Goal: Communication & Community: Answer question/provide support

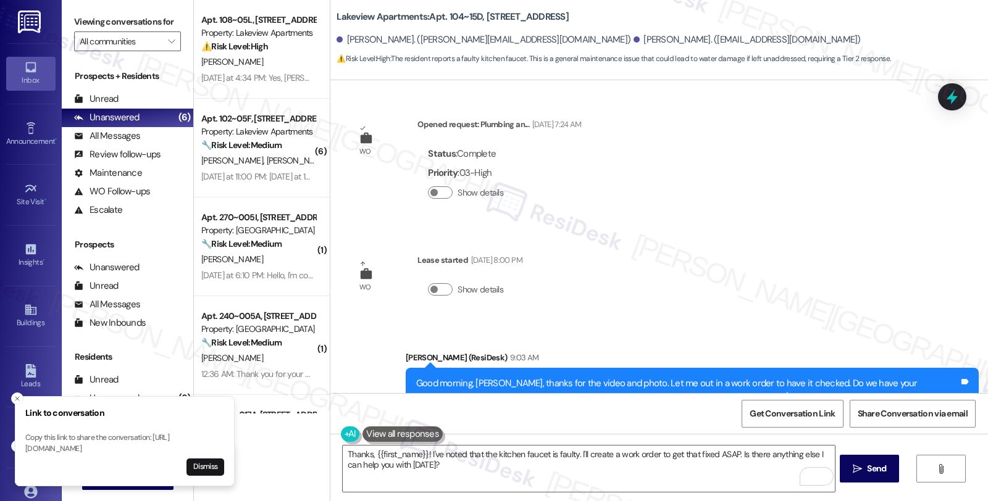
scroll to position [784, 0]
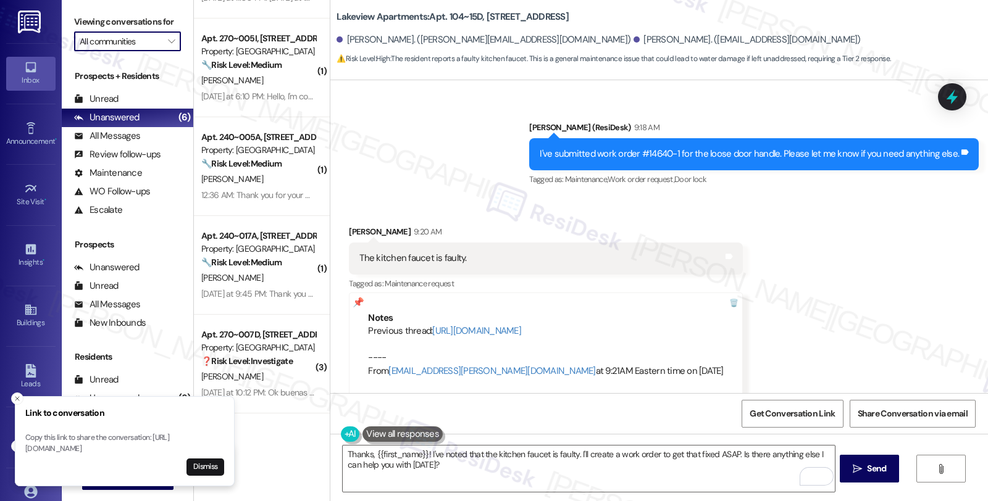
click at [133, 46] on input "All communities" at bounding box center [120, 41] width 81 height 20
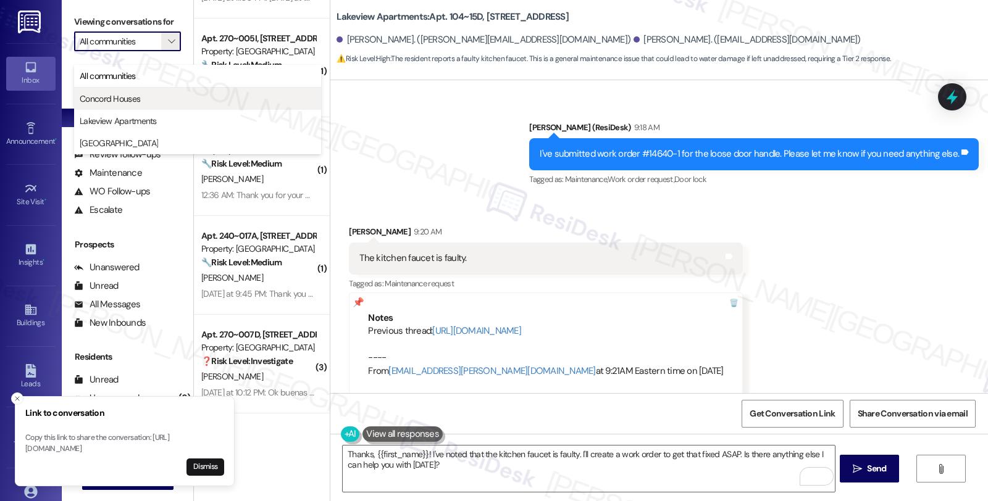
click at [115, 95] on span "Concord Houses" at bounding box center [110, 99] width 60 height 12
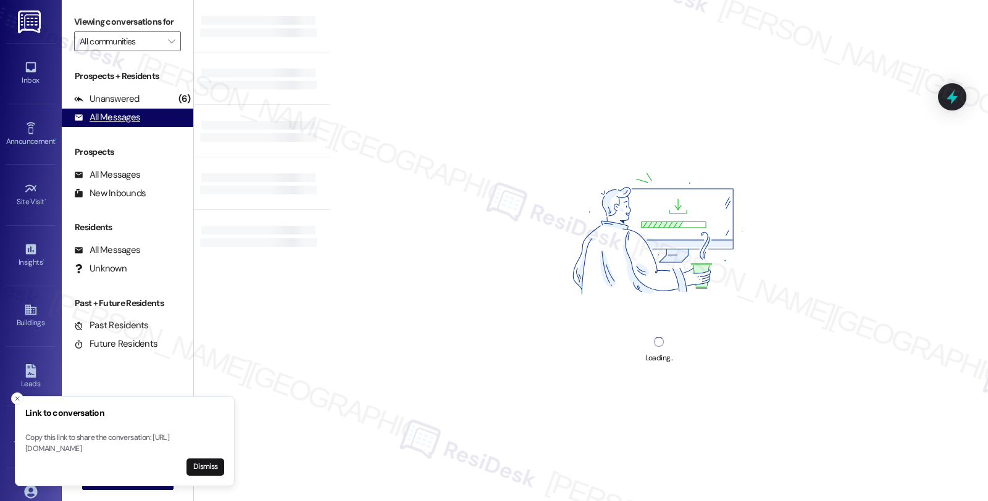
type input "Concord Houses"
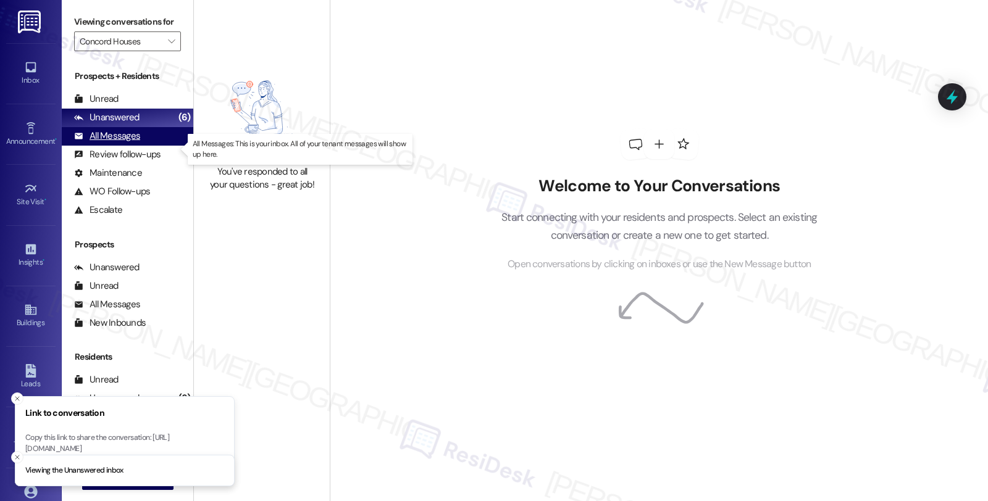
click at [121, 143] on div "All Messages" at bounding box center [107, 136] width 66 height 13
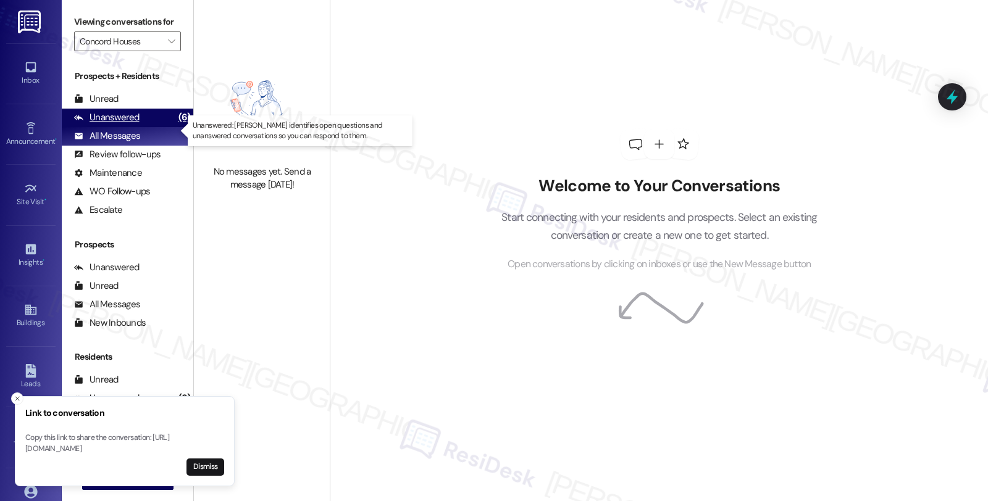
click at [147, 127] on div "Unanswered (6)" at bounding box center [127, 118] width 131 height 19
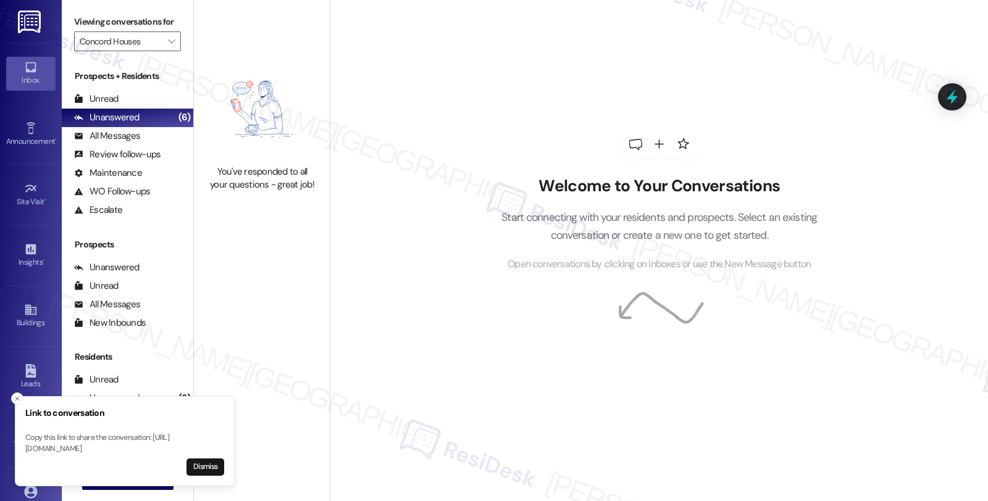
click at [37, 70] on link "Inbox" at bounding box center [30, 73] width 49 height 33
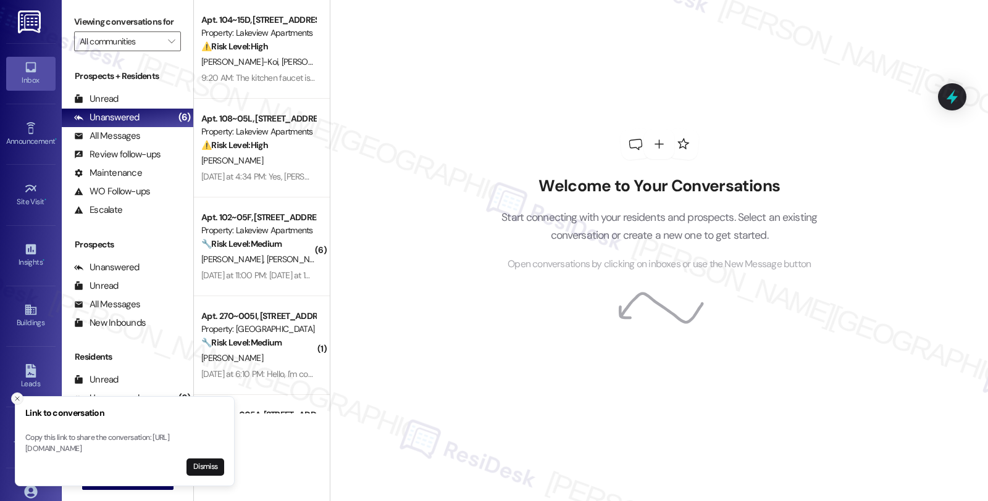
click at [19, 393] on button "Close toast" at bounding box center [17, 399] width 12 height 12
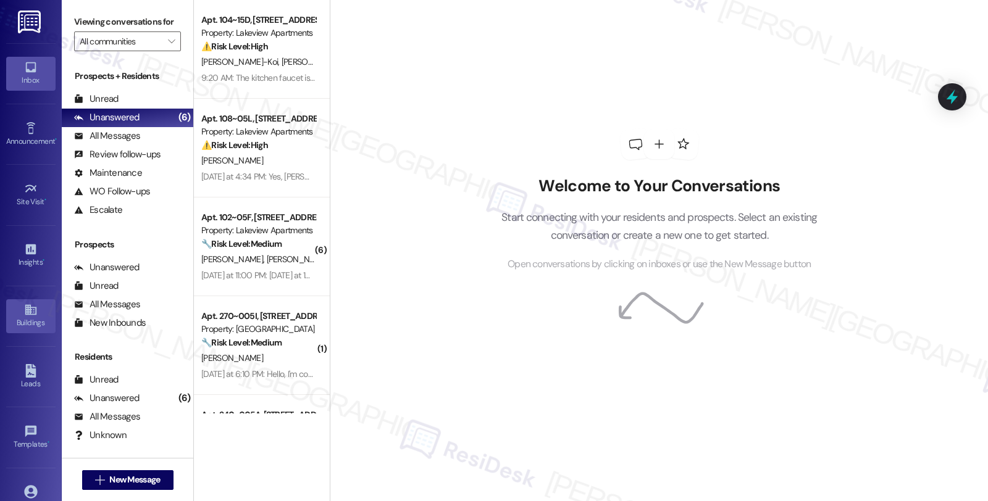
click at [32, 325] on div "Buildings" at bounding box center [31, 323] width 62 height 12
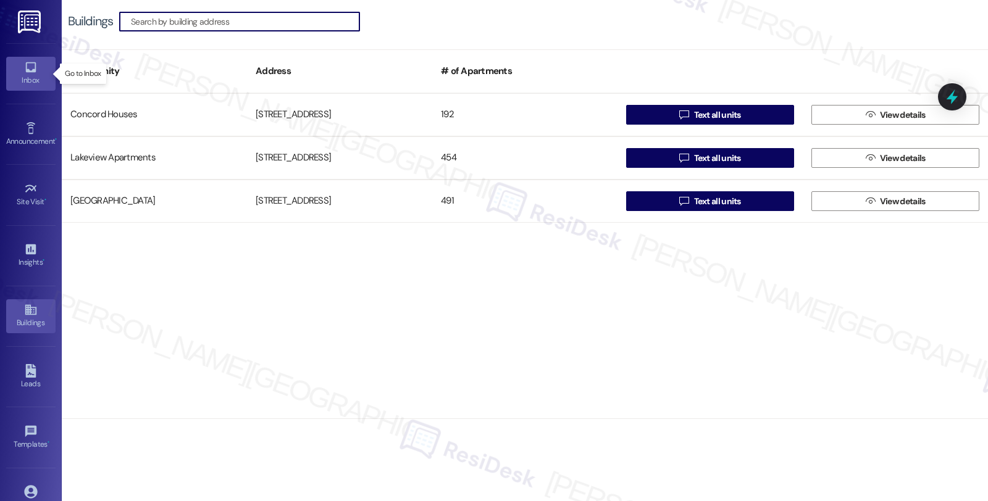
click at [38, 67] on link "Inbox" at bounding box center [30, 73] width 49 height 33
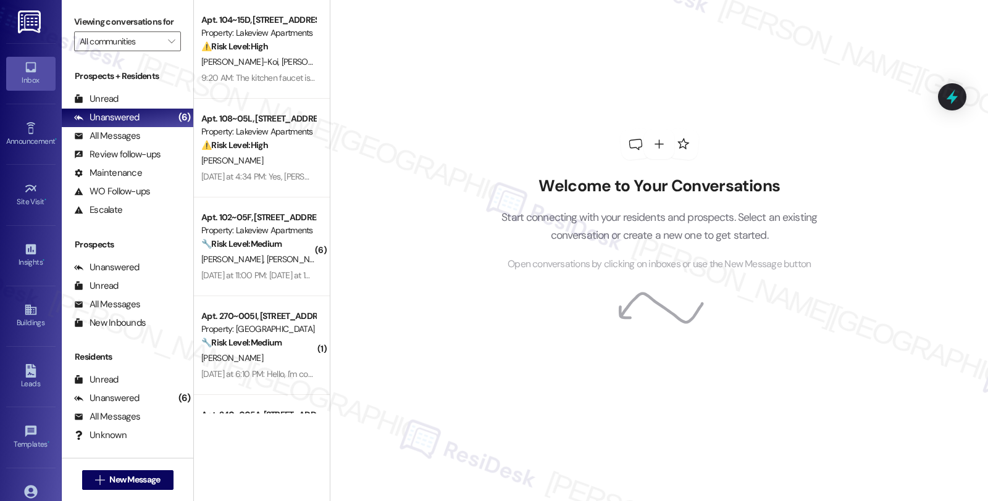
click at [880, 251] on div "Welcome to Your Conversations Start connecting with your residents and prospect…" at bounding box center [659, 250] width 658 height 501
